Goal: Find specific page/section: Find specific page/section

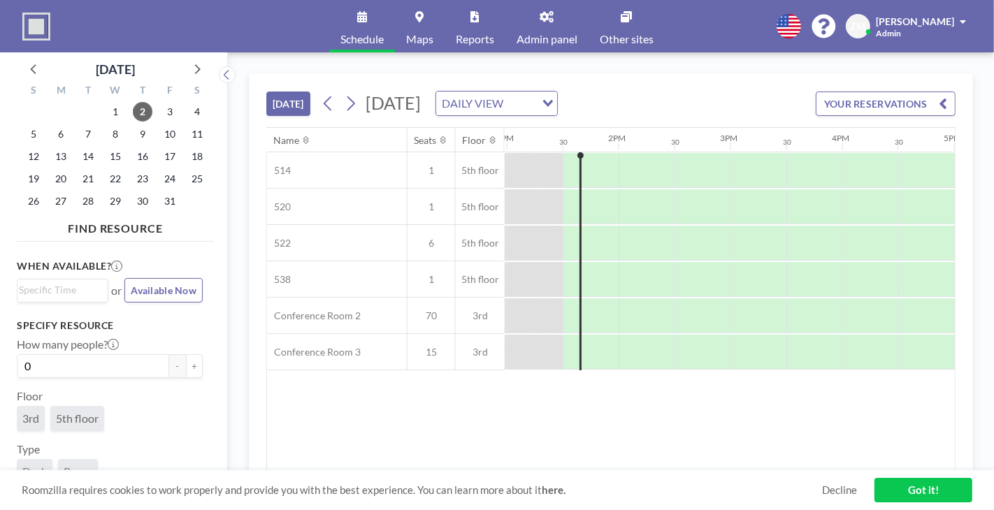
scroll to position [0, 1454]
click at [563, 36] on span "Admin panel" at bounding box center [547, 39] width 61 height 11
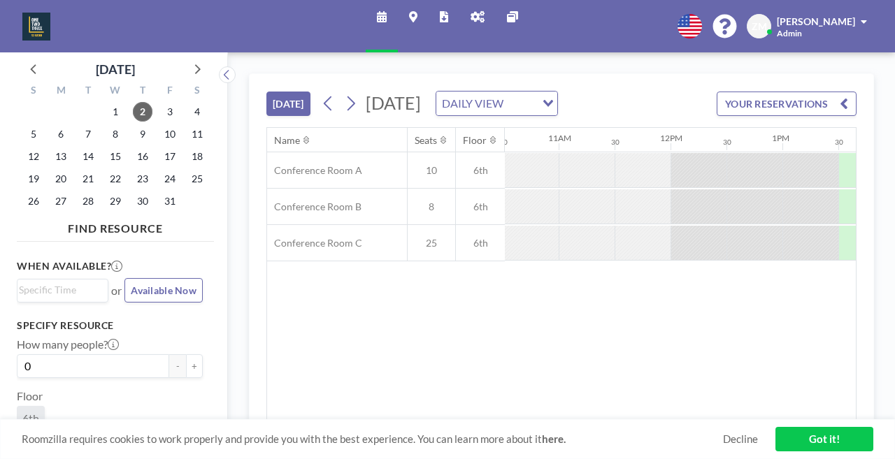
scroll to position [0, 1181]
click at [470, 11] on icon at bounding box center [477, 16] width 14 height 11
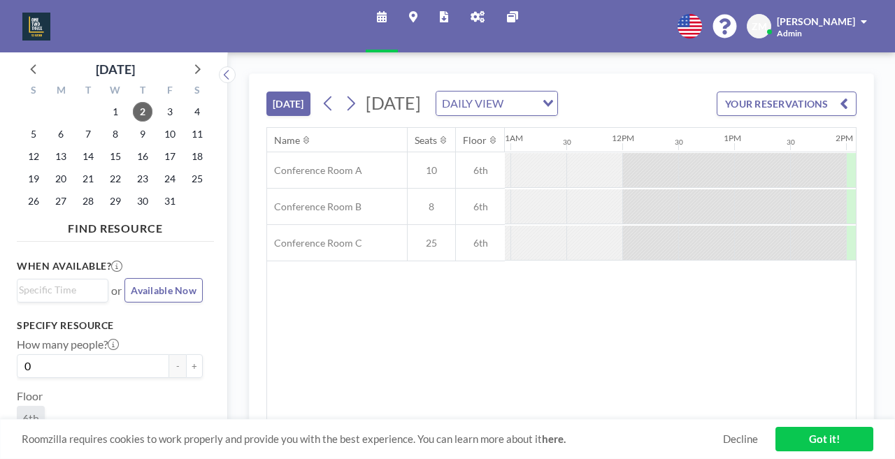
scroll to position [0, 1227]
click at [471, 12] on icon at bounding box center [477, 16] width 14 height 11
